Goal: Communication & Community: Answer question/provide support

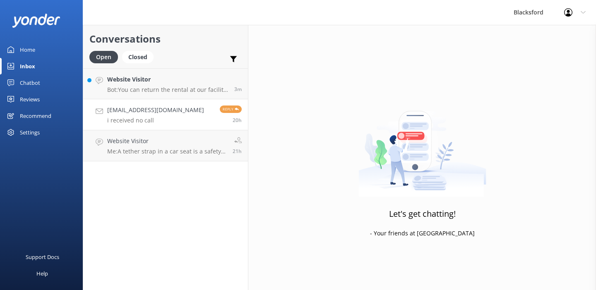
click at [181, 118] on link "[EMAIL_ADDRESS][DOMAIN_NAME] i received no call Reply 20h" at bounding box center [165, 114] width 165 height 31
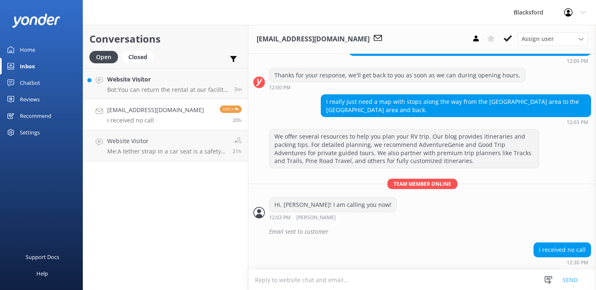
scroll to position [440, 0]
click at [506, 39] on icon at bounding box center [508, 38] width 8 height 8
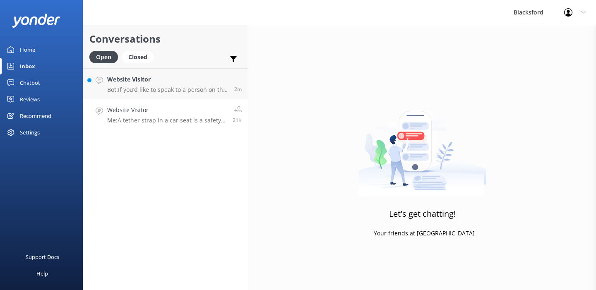
click at [198, 119] on p "Me: A tether strap in a car seat is a safety feature designed to reduce forward…" at bounding box center [166, 120] width 119 height 7
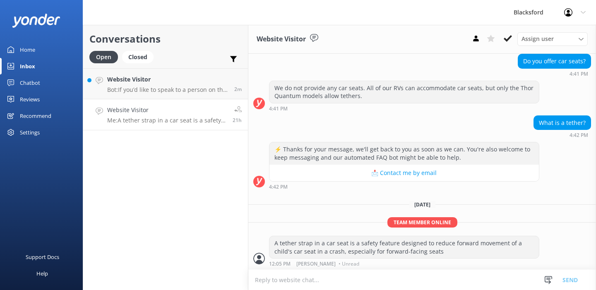
scroll to position [145, 0]
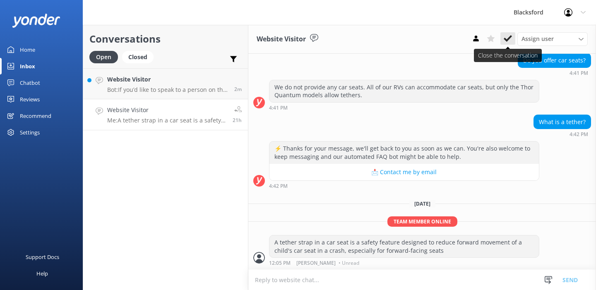
click at [510, 41] on icon at bounding box center [508, 38] width 8 height 8
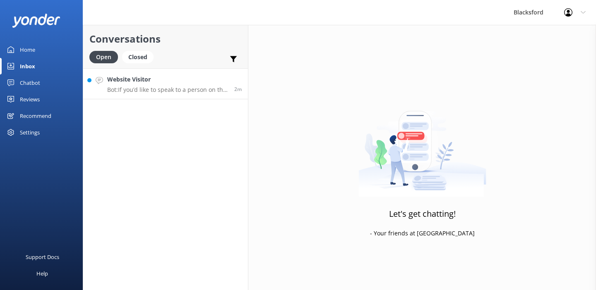
click at [182, 91] on p "Bot: If you’d like to speak to a person on the Blacksford RV team, please call …" at bounding box center [167, 89] width 121 height 7
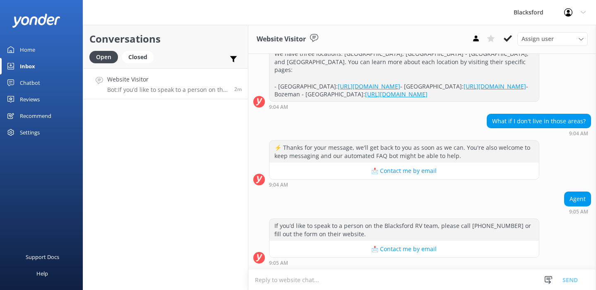
scroll to position [187, 0]
click at [507, 35] on icon at bounding box center [508, 38] width 8 height 8
